Goal: Information Seeking & Learning: Learn about a topic

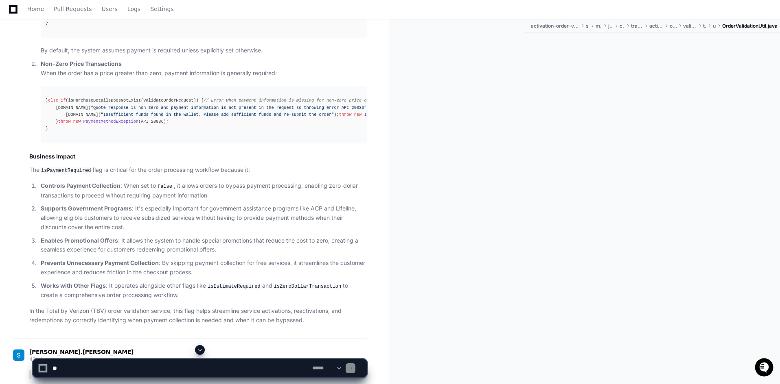
click at [96, 132] on div "} else if (isPurchaseDetailsDoesNotExist(validateOrderRequest)) { // Error when…" at bounding box center [204, 114] width 316 height 35
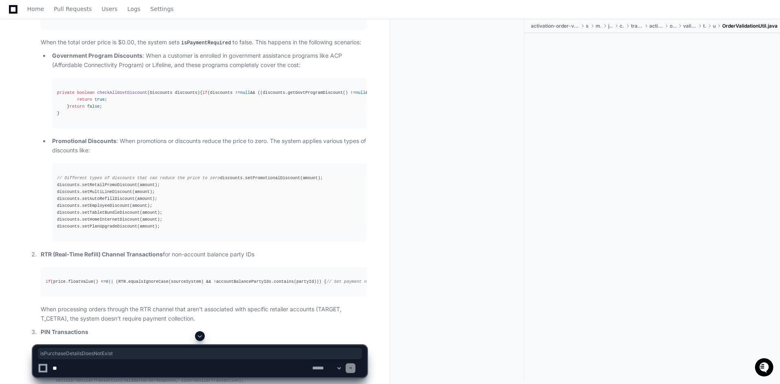
scroll to position [1056, 0]
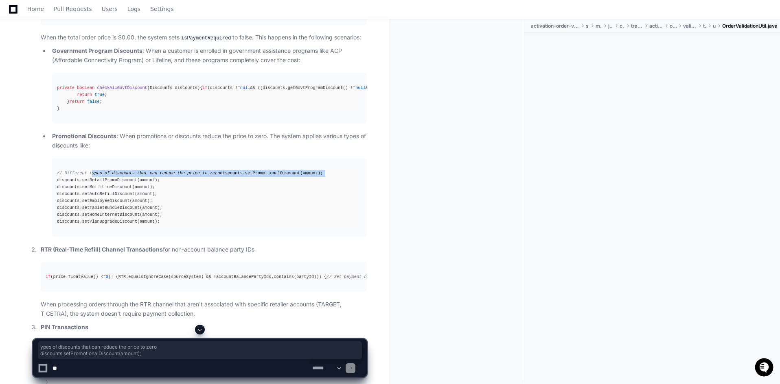
drag, startPoint x: 90, startPoint y: 234, endPoint x: 185, endPoint y: 236, distance: 95.2
click at [185, 226] on div "// Different types of discounts that can reduce the price to zero discounts.set…" at bounding box center [209, 198] width 305 height 56
click at [216, 226] on div "// Different types of discounts that can reduce the price to zero discounts.set…" at bounding box center [209, 198] width 305 height 56
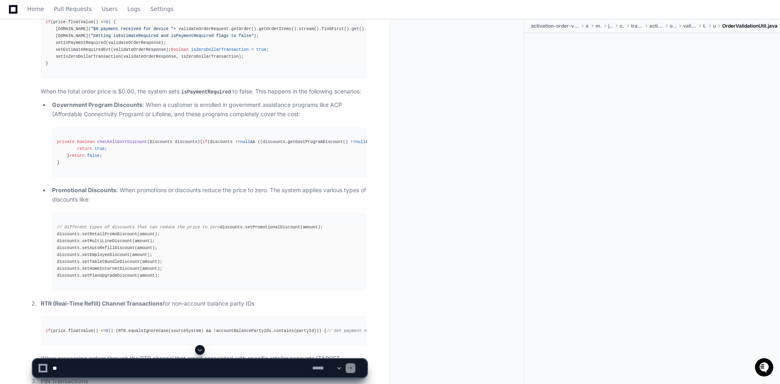
scroll to position [934, 0]
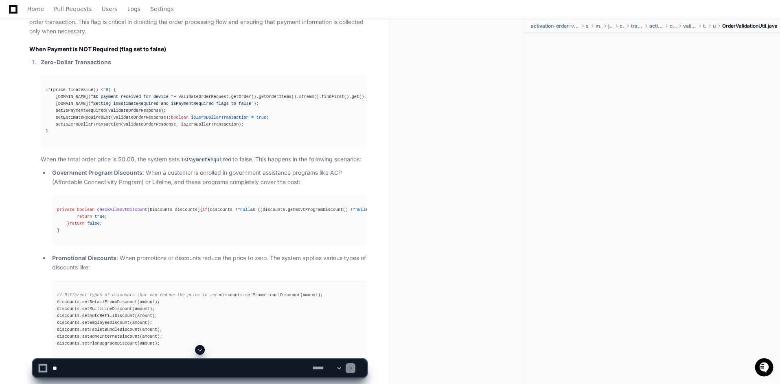
click at [134, 212] on span "checkAllGovtDiscount" at bounding box center [122, 209] width 50 height 5
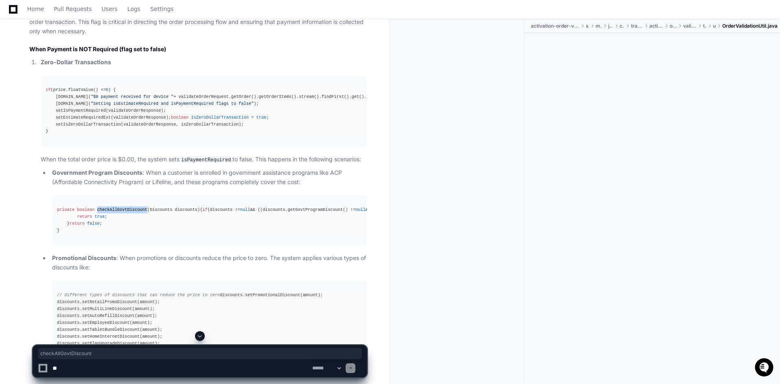
click at [134, 212] on span "checkAllGovtDiscount" at bounding box center [122, 209] width 50 height 5
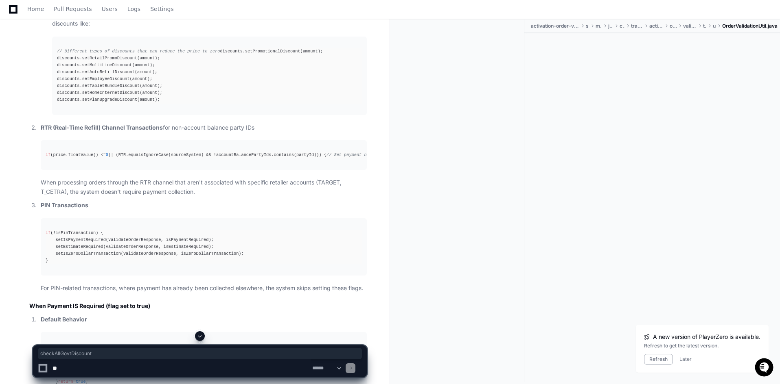
scroll to position [1422, 0]
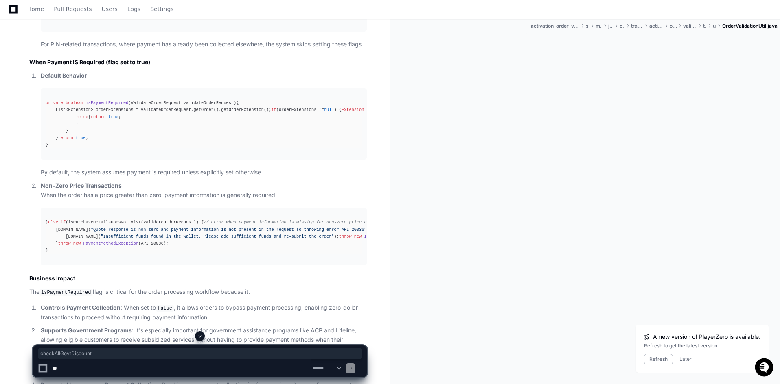
click at [161, 373] on textarea at bounding box center [181, 369] width 260 height 18
paste textarea "**********"
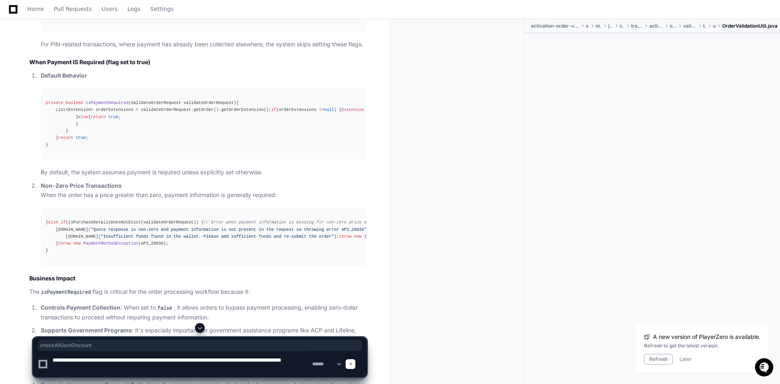
type textarea "**********"
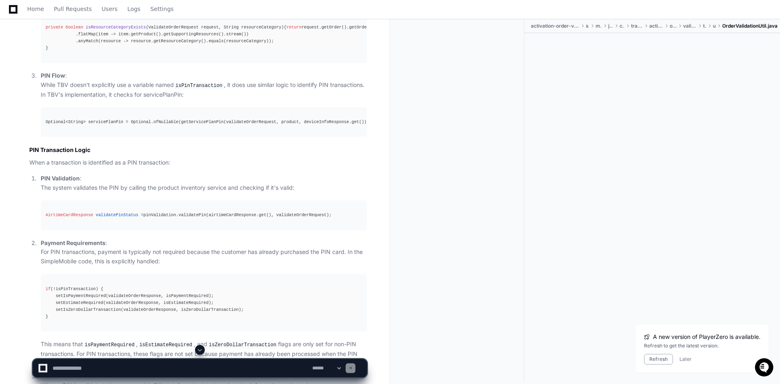
click at [199, 351] on span at bounding box center [200, 350] width 7 height 7
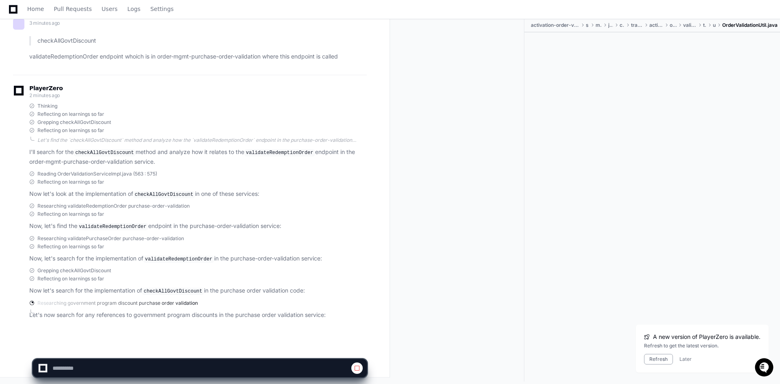
scroll to position [8069, 0]
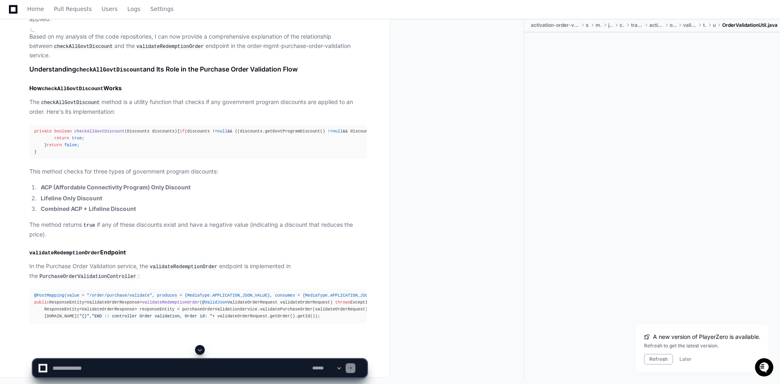
click at [440, 283] on div at bounding box center [460, 200] width 128 height 363
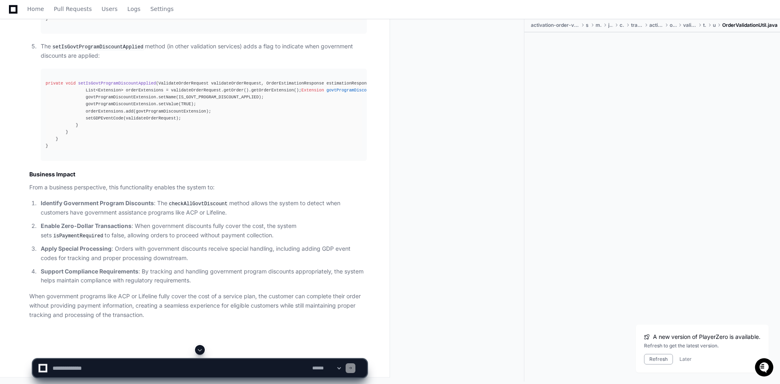
scroll to position [8573, 0]
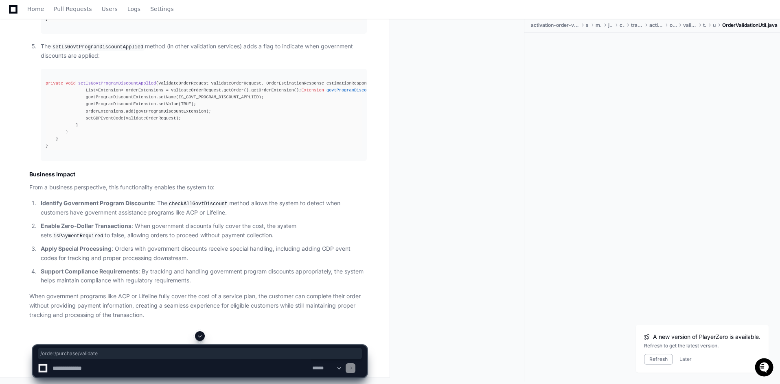
drag, startPoint x: 84, startPoint y: 180, endPoint x: 140, endPoint y: 179, distance: 55.7
copy span "/order/purchase/validate"
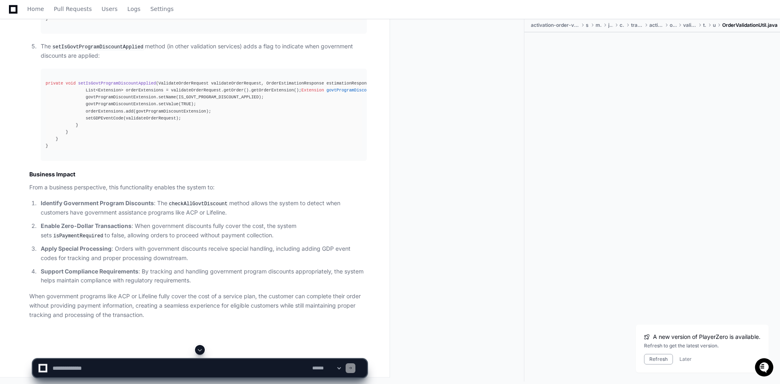
click at [135, 365] on textarea at bounding box center [181, 369] width 260 height 18
paste textarea "**********"
type textarea "**********"
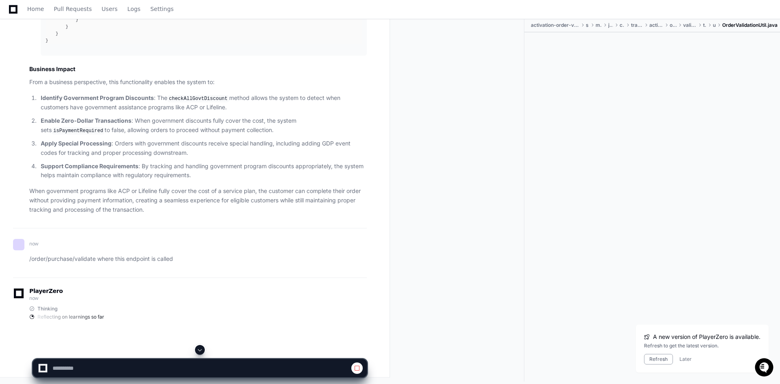
scroll to position [8898, 0]
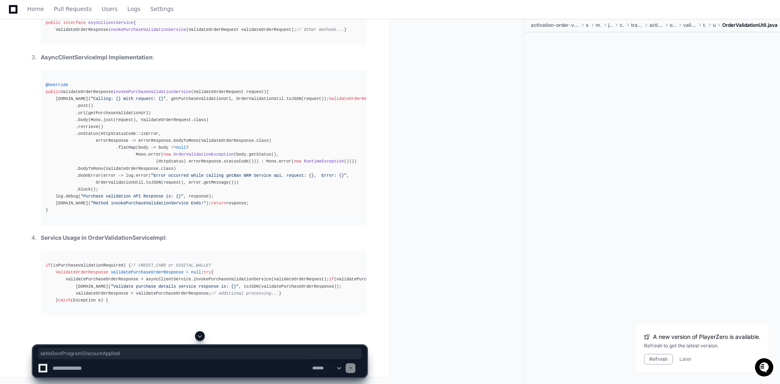
scroll to position [10088, 0]
